Goal: Task Accomplishment & Management: Complete application form

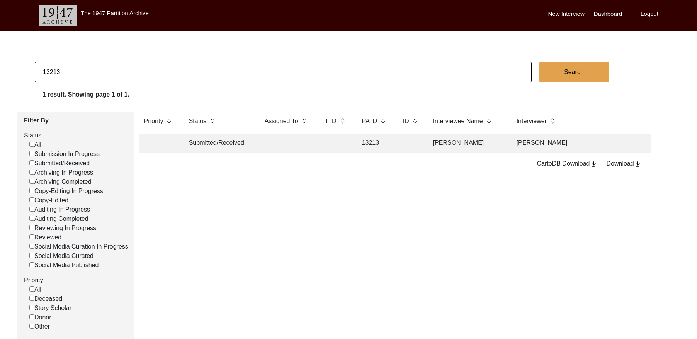
click at [117, 75] on input "13213" at bounding box center [283, 72] width 497 height 20
click at [116, 74] on input "13213" at bounding box center [283, 72] width 497 height 20
paste input "PA13255"
type input "13255"
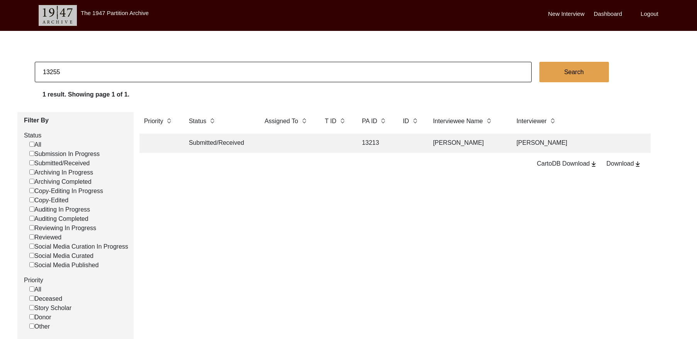
checkbox input "false"
click at [376, 141] on td "13255" at bounding box center [374, 143] width 35 height 19
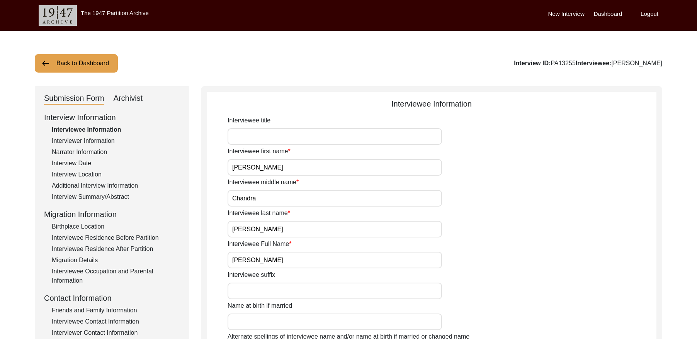
drag, startPoint x: 666, startPoint y: 61, endPoint x: 594, endPoint y: 67, distance: 71.7
copy div "[PERSON_NAME]"
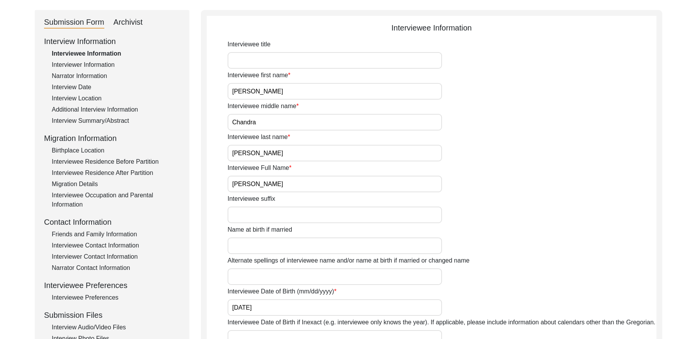
scroll to position [75, 0]
drag, startPoint x: 80, startPoint y: 86, endPoint x: 88, endPoint y: 85, distance: 8.6
click at [80, 86] on div "Interview Date" at bounding box center [116, 87] width 128 height 9
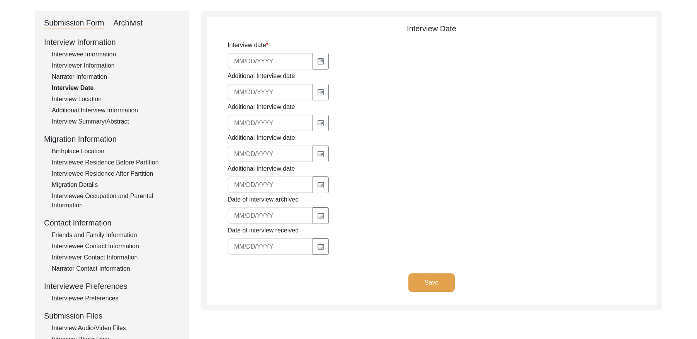
type input "[DATE]"
click at [267, 62] on input "[DATE]" at bounding box center [270, 61] width 85 height 17
drag, startPoint x: 88, startPoint y: 120, endPoint x: 114, endPoint y: 125, distance: 26.4
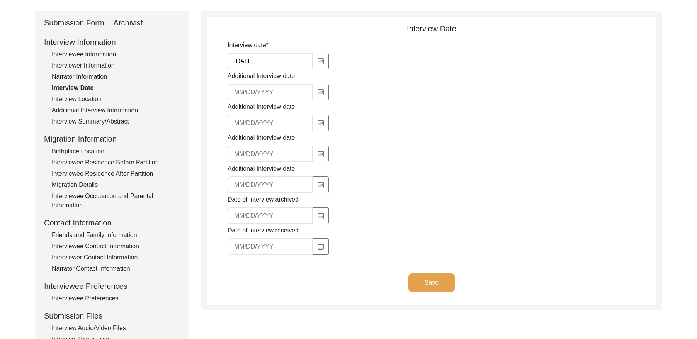
click at [90, 120] on div "Interview Summary/Abstract" at bounding box center [116, 121] width 128 height 9
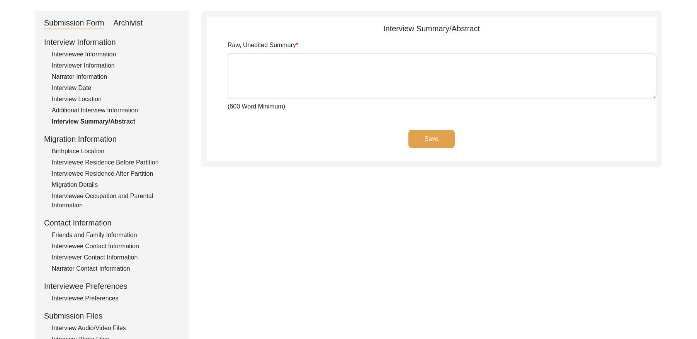
type textarea "Loremipsu Dolorsi Ame con adip el 3096 se d eiusmo tempori ut Labor, etdolore m…"
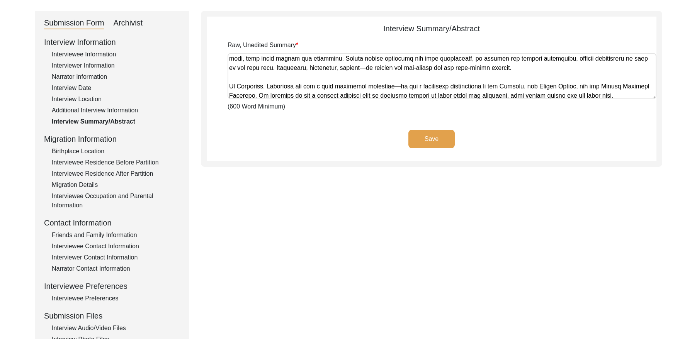
scroll to position [263, 0]
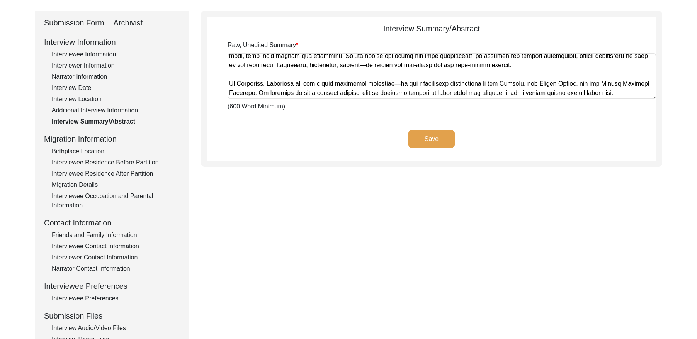
drag, startPoint x: 229, startPoint y: 59, endPoint x: 691, endPoint y: 114, distance: 466.1
click at [528, 116] on div "Back to Dashboard Interview ID: PA13255 Interviewee: [PERSON_NAME] Submission F…" at bounding box center [348, 193] width 697 height 475
